Goal: Transaction & Acquisition: Purchase product/service

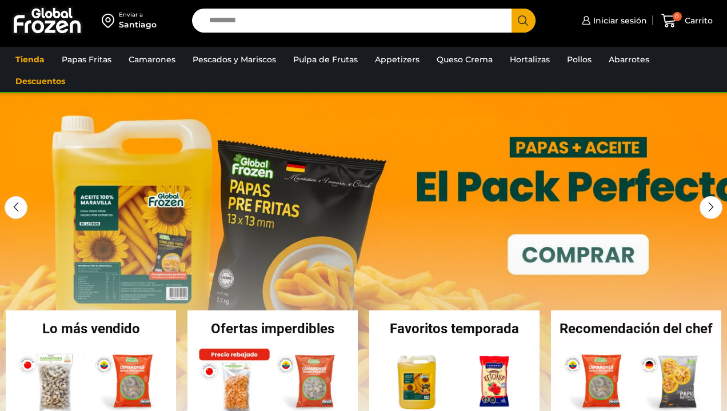
click at [314, 22] on input "Search input" at bounding box center [354, 21] width 302 height 24
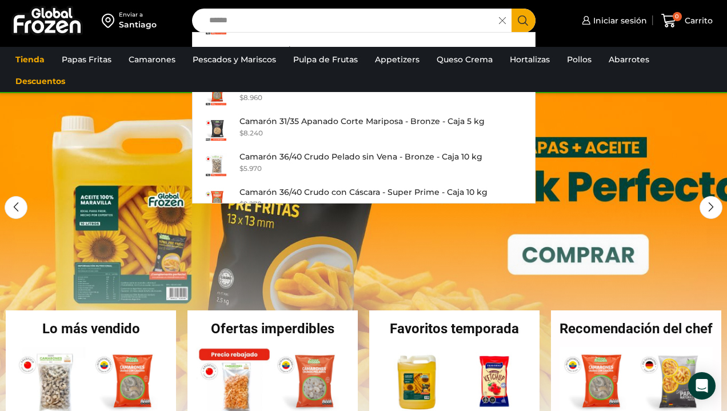
scroll to position [693, 0]
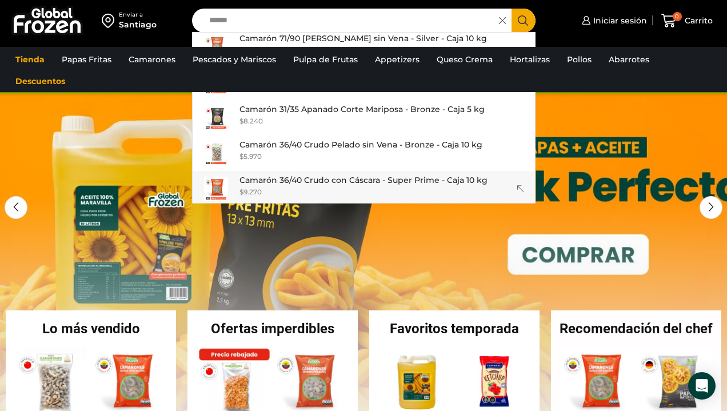
click at [334, 177] on p "Camarón 36/40 Crudo con Cáscara - Super Prime - Caja 10 kg" at bounding box center [363, 180] width 248 height 13
type input "**********"
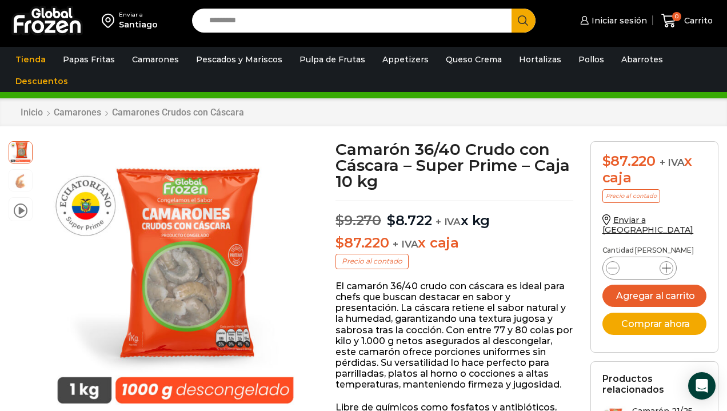
click at [665, 263] on icon at bounding box center [666, 267] width 9 height 9
type input "*"
click at [661, 285] on button "Agregar al carrito" at bounding box center [654, 296] width 104 height 22
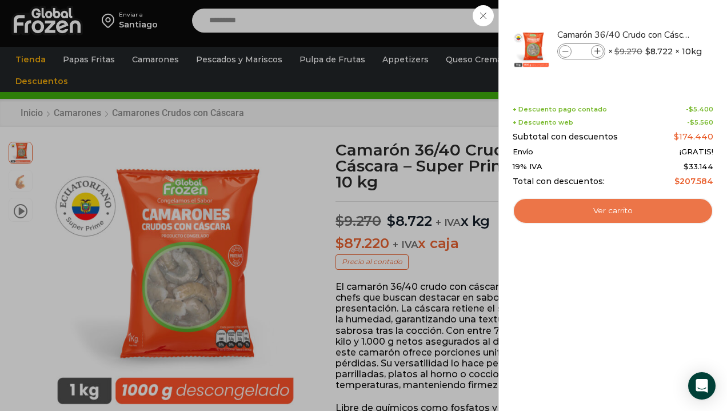
click at [614, 211] on link "Ver carrito" at bounding box center [613, 211] width 201 height 26
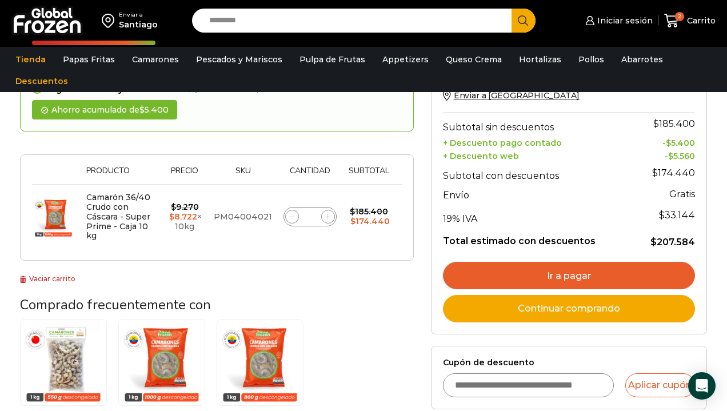
scroll to position [111, 0]
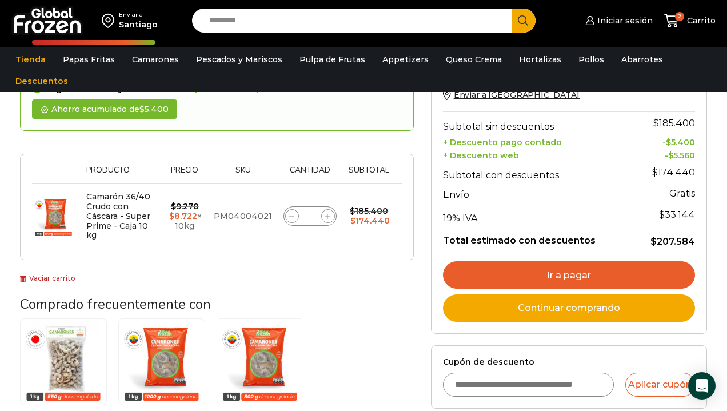
click at [578, 273] on link "Ir a pagar" at bounding box center [569, 274] width 252 height 27
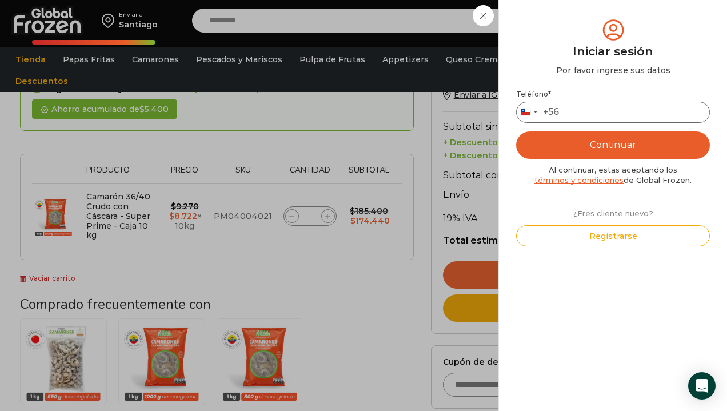
click at [602, 111] on input "Teléfono *" at bounding box center [613, 112] width 194 height 21
type input "*********"
click at [606, 143] on button "Continuar" at bounding box center [613, 144] width 194 height 27
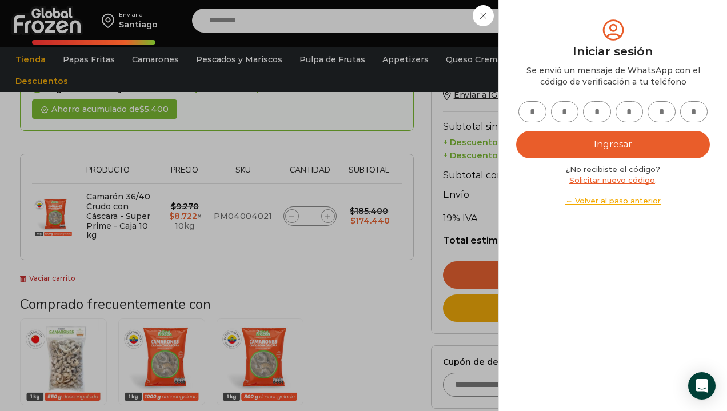
click at [538, 111] on input "text" at bounding box center [532, 111] width 28 height 21
type input "*"
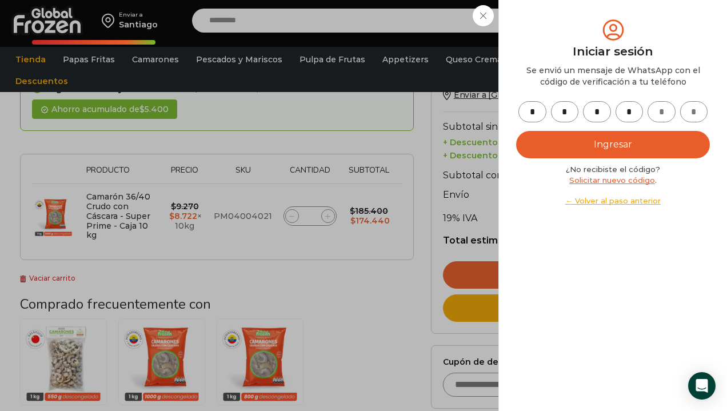
type input "*"
click at [612, 144] on button "Ingresar" at bounding box center [613, 144] width 194 height 27
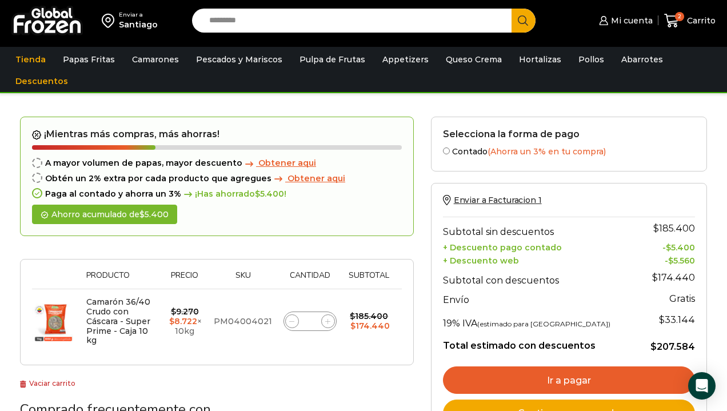
scroll to position [111, 0]
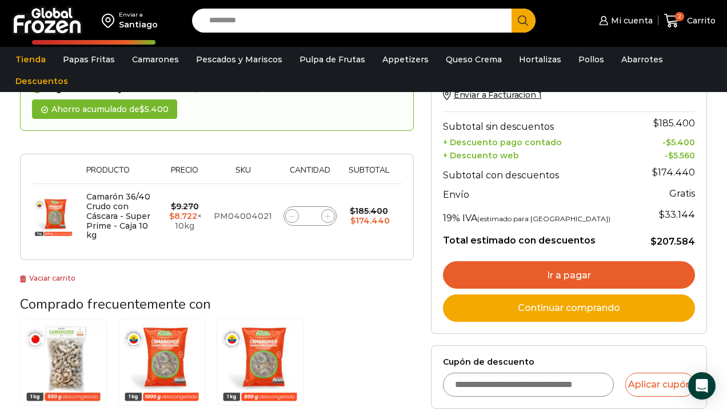
click at [582, 270] on link "Ir a pagar" at bounding box center [569, 274] width 252 height 27
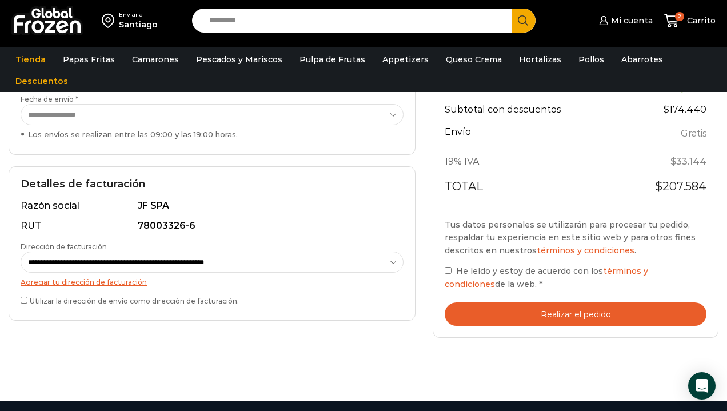
scroll to position [235, 0]
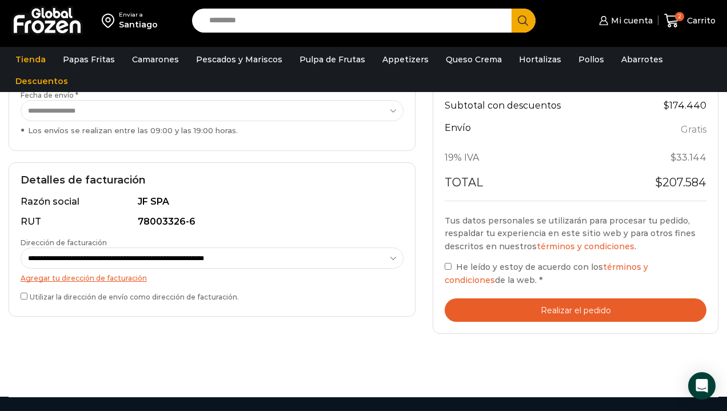
click at [553, 306] on button "Realizar el pedido" at bounding box center [576, 309] width 262 height 23
